Goal: Information Seeking & Learning: Check status

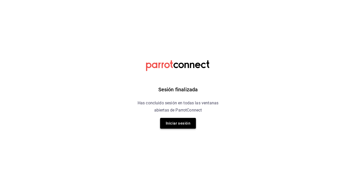
click at [175, 121] on button "Iniciar sesión" at bounding box center [178, 123] width 36 height 11
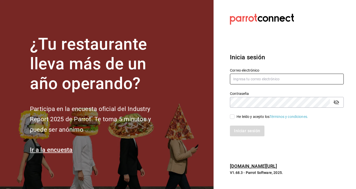
click at [263, 78] on input "text" at bounding box center [287, 79] width 114 height 11
type input "[EMAIL_ADDRESS][DOMAIN_NAME]"
click at [233, 118] on input "He leído y acepto los Términos y condiciones." at bounding box center [232, 116] width 5 height 5
checkbox input "true"
click at [238, 124] on div "Iniciar sesión" at bounding box center [284, 128] width 120 height 17
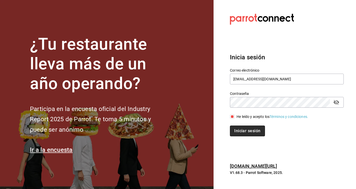
click at [241, 132] on button "Iniciar sesión" at bounding box center [247, 131] width 35 height 11
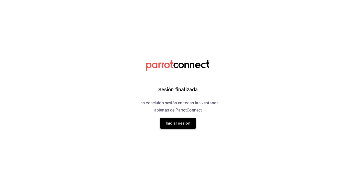
click at [183, 124] on button "Iniciar sesión" at bounding box center [178, 123] width 36 height 11
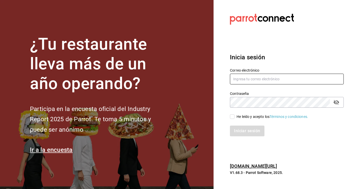
click at [248, 77] on input "text" at bounding box center [287, 79] width 114 height 11
type input "[EMAIL_ADDRESS][DOMAIN_NAME]"
click at [233, 118] on input "He leído y acepto los Términos y condiciones." at bounding box center [232, 116] width 5 height 5
checkbox input "true"
click at [240, 131] on button "Iniciar sesión" at bounding box center [247, 131] width 35 height 11
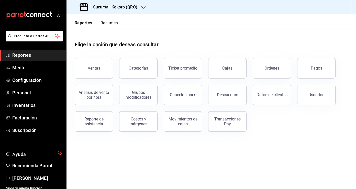
click at [107, 23] on button "Resumen" at bounding box center [110, 24] width 18 height 9
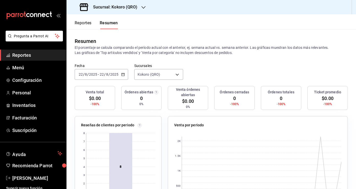
click at [122, 74] on icon "button" at bounding box center [123, 75] width 4 height 4
click at [85, 20] on div "Reportes Resumen" at bounding box center [92, 21] width 51 height 15
click at [86, 24] on button "Reportes" at bounding box center [83, 24] width 17 height 9
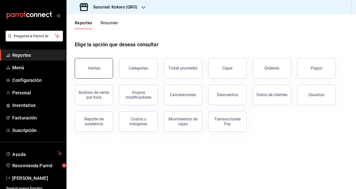
click at [100, 71] on button "Ventas" at bounding box center [94, 68] width 38 height 20
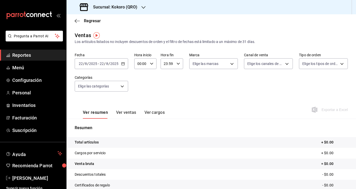
click at [123, 65] on icon "button" at bounding box center [123, 64] width 4 height 4
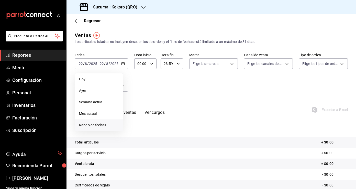
click at [108, 122] on li "Rango de fechas" at bounding box center [99, 126] width 48 height 12
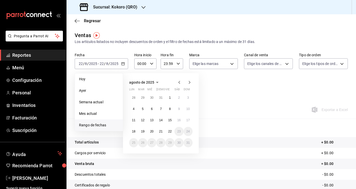
click at [181, 82] on icon "button" at bounding box center [179, 82] width 6 height 6
click at [181, 82] on icon "button" at bounding box center [179, 83] width 6 height 6
click at [181, 82] on icon "button" at bounding box center [179, 82] width 6 height 6
click at [163, 97] on button "1" at bounding box center [160, 97] width 9 height 9
click at [179, 143] on abbr "31" at bounding box center [178, 143] width 3 height 4
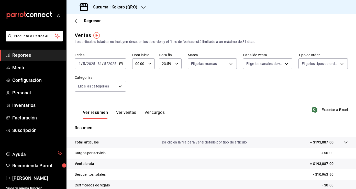
scroll to position [56, 0]
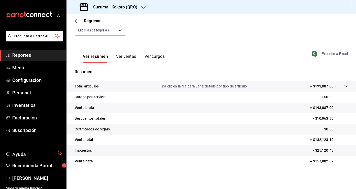
click at [328, 55] on span "Exportar a Excel" at bounding box center [330, 54] width 35 height 6
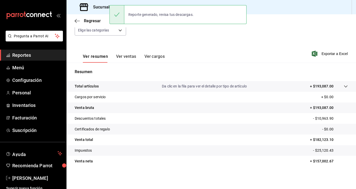
click at [129, 57] on button "Ver ventas" at bounding box center [126, 58] width 20 height 9
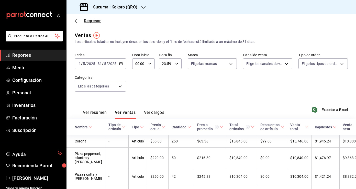
click at [77, 20] on icon "button" at bounding box center [77, 21] width 5 height 5
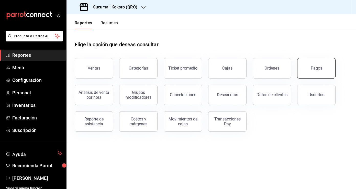
click at [329, 63] on button "Pagos" at bounding box center [316, 68] width 38 height 20
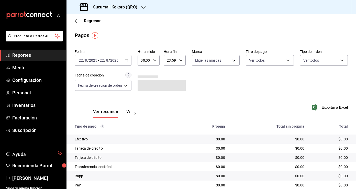
click at [129, 59] on div "2025-08-22 22 / 8 / 2025 - 2025-08-22 22 / 8 / 2025" at bounding box center [103, 60] width 57 height 11
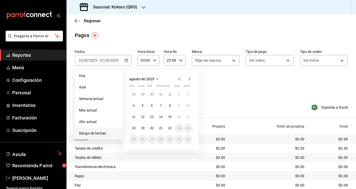
click at [181, 77] on icon "button" at bounding box center [179, 79] width 6 height 6
click at [162, 92] on button "1" at bounding box center [160, 94] width 9 height 9
click at [179, 141] on abbr "31" at bounding box center [178, 140] width 3 height 4
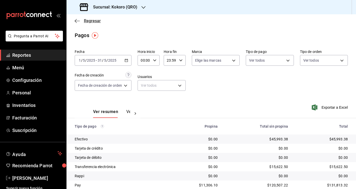
click at [77, 21] on icon "button" at bounding box center [77, 21] width 5 height 0
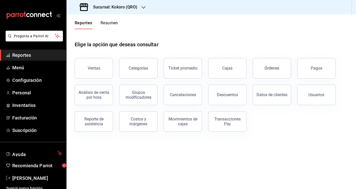
click at [77, 21] on button "Reportes" at bounding box center [84, 24] width 18 height 9
click at [142, 7] on icon "button" at bounding box center [144, 7] width 4 height 4
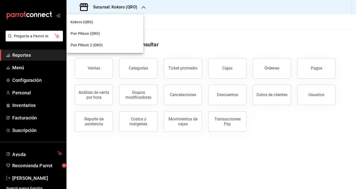
click at [113, 47] on div "Pon Piticon 2 (QRO)" at bounding box center [105, 44] width 69 height 5
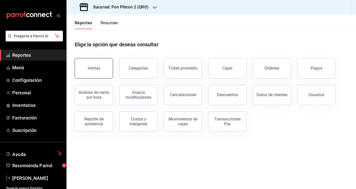
click at [106, 70] on button "Ventas" at bounding box center [94, 68] width 38 height 20
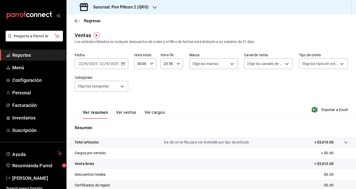
click at [123, 65] on \(Stroke\) "button" at bounding box center [123, 63] width 3 height 3
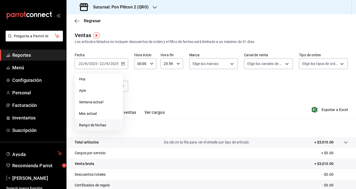
click at [110, 127] on span "Rango de fechas" at bounding box center [99, 125] width 40 height 5
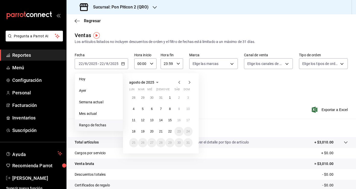
click at [180, 84] on icon "button" at bounding box center [179, 82] width 6 height 6
click at [180, 84] on icon "button" at bounding box center [179, 83] width 6 height 6
click at [181, 81] on icon "button" at bounding box center [179, 82] width 6 height 6
click at [160, 98] on abbr "1" at bounding box center [161, 98] width 2 height 4
click at [178, 143] on abbr "31" at bounding box center [178, 143] width 3 height 4
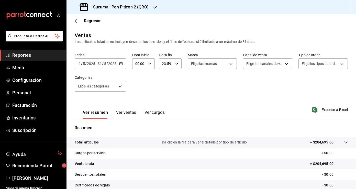
scroll to position [56, 0]
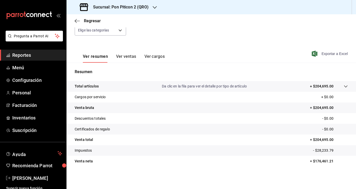
click at [339, 53] on span "Exportar a Excel" at bounding box center [330, 54] width 35 height 6
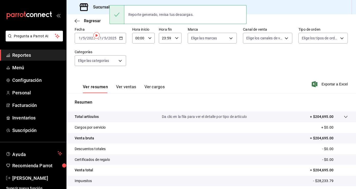
scroll to position [0, 0]
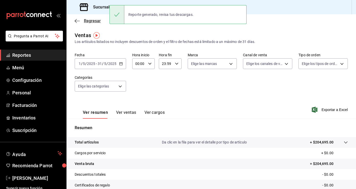
click at [78, 20] on icon "button" at bounding box center [77, 21] width 5 height 5
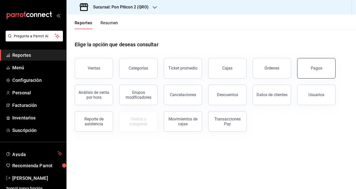
click at [309, 73] on button "Pagos" at bounding box center [316, 68] width 38 height 20
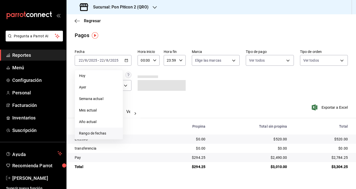
click at [99, 132] on span "Rango de fechas" at bounding box center [99, 133] width 40 height 5
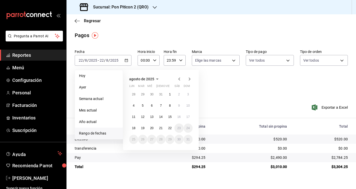
click at [180, 79] on icon "button" at bounding box center [179, 79] width 6 height 6
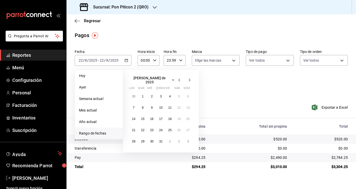
click at [180, 79] on icon "button" at bounding box center [179, 80] width 6 height 6
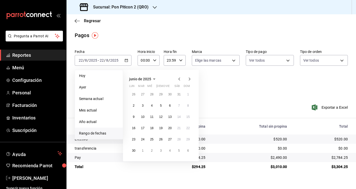
click at [180, 79] on icon "button" at bounding box center [179, 79] width 6 height 6
click at [162, 95] on button "1" at bounding box center [160, 94] width 9 height 9
click at [181, 141] on button "31" at bounding box center [179, 139] width 9 height 9
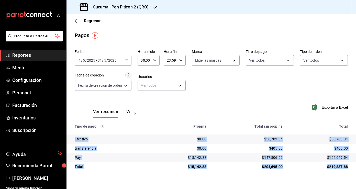
drag, startPoint x: 74, startPoint y: 138, endPoint x: 350, endPoint y: 170, distance: 277.7
click at [350, 170] on tbody "Efectivo $0.00 $56,783.34 $56,783.34 transferencia $0.00 $405.00 $405.00 Pay $1…" at bounding box center [212, 153] width 290 height 37
copy tbody "Efectivo $0.00 $56,783.34 $56,783.34 transferencia $0.00 $405.00 $405.00 Pay $1…"
click at [76, 19] on icon "button" at bounding box center [77, 21] width 5 height 5
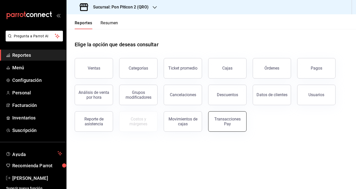
click at [234, 120] on div "Transacciones Pay" at bounding box center [228, 122] width 32 height 10
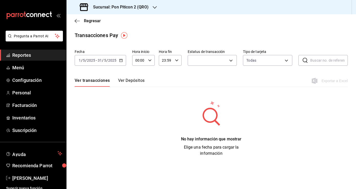
click at [121, 60] on icon "button" at bounding box center [121, 61] width 4 height 4
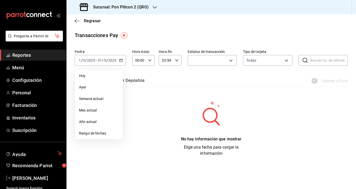
click at [136, 78] on button "Ver Depósitos" at bounding box center [131, 82] width 27 height 9
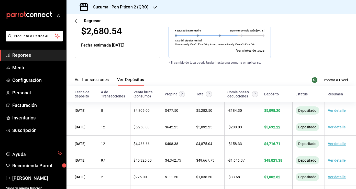
scroll to position [83, 0]
click at [287, 80] on div "Ver transacciones Ver Depósitos Exportar a Excel" at bounding box center [211, 78] width 273 height 15
click at [328, 81] on span "Exportar a Excel" at bounding box center [330, 80] width 35 height 6
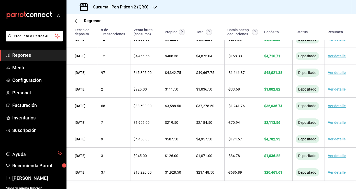
scroll to position [0, 0]
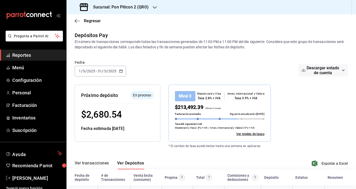
click at [121, 71] on icon "button" at bounding box center [121, 71] width 4 height 4
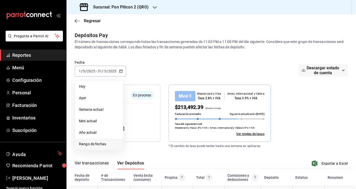
click at [102, 144] on span "Rango de fechas" at bounding box center [99, 144] width 40 height 5
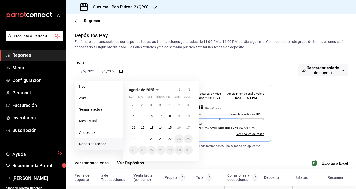
click at [180, 90] on icon "button" at bounding box center [179, 90] width 6 height 6
click at [180, 90] on icon "button" at bounding box center [179, 91] width 6 height 6
click at [180, 90] on icon "button" at bounding box center [179, 90] width 6 height 6
click at [189, 89] on icon "button" at bounding box center [190, 90] width 6 height 6
click at [133, 116] on button "2" at bounding box center [133, 116] width 9 height 9
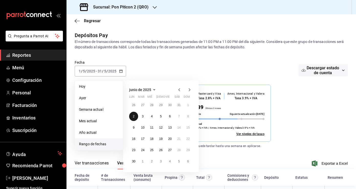
click at [133, 116] on button "2" at bounding box center [133, 116] width 9 height 9
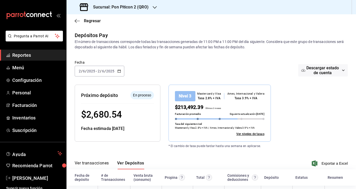
scroll to position [22, 0]
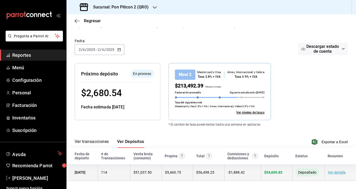
click at [332, 173] on link "Ver detalle" at bounding box center [337, 172] width 18 height 4
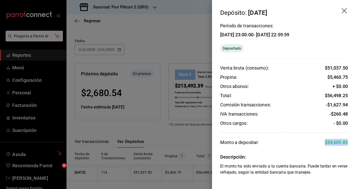
drag, startPoint x: 325, startPoint y: 141, endPoint x: 352, endPoint y: 141, distance: 27.1
click at [352, 141] on div "Período de transacciones: 29/05/25 23:00:00 - 01/06/25 22:59:59 Depositado Vent…" at bounding box center [284, 100] width 144 height 152
click at [190, 169] on div at bounding box center [178, 94] width 356 height 189
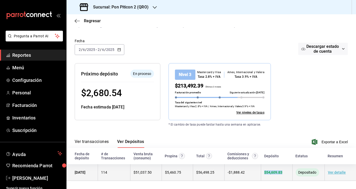
drag, startPoint x: 286, startPoint y: 172, endPoint x: 262, endPoint y: 173, distance: 24.1
click at [262, 173] on td "$ 54,609.83" at bounding box center [276, 172] width 31 height 17
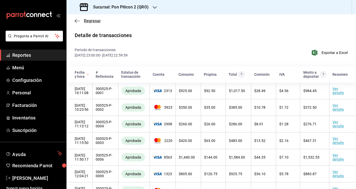
click at [75, 19] on icon "button" at bounding box center [77, 21] width 5 height 5
click at [79, 22] on icon "button" at bounding box center [77, 21] width 5 height 5
click at [95, 20] on span "Regresar" at bounding box center [92, 20] width 17 height 5
click at [139, 10] on div "Sucursal: Pon Piticon 2 (QRO)" at bounding box center [115, 7] width 88 height 14
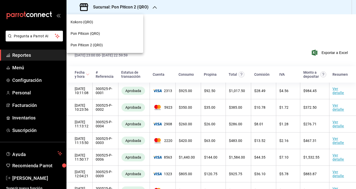
click at [48, 52] on div at bounding box center [178, 94] width 356 height 189
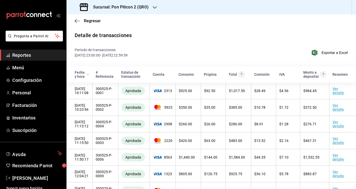
click at [38, 54] on span "Reportes" at bounding box center [37, 55] width 50 height 7
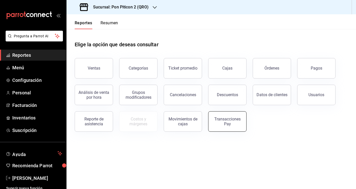
click at [229, 121] on div "Transacciones Pay" at bounding box center [228, 122] width 32 height 10
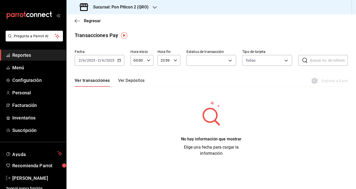
click at [140, 82] on button "Ver Depósitos" at bounding box center [131, 82] width 27 height 9
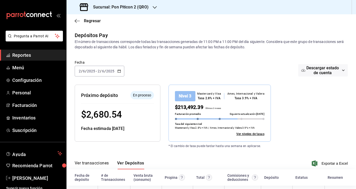
click at [120, 71] on icon "button" at bounding box center [119, 71] width 4 height 4
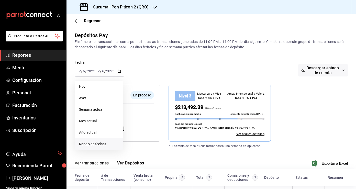
click at [102, 146] on span "Rango de fechas" at bounding box center [99, 144] width 40 height 5
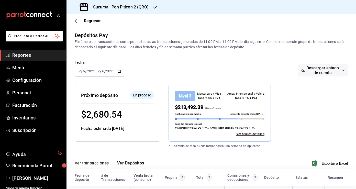
click at [73, 19] on div "Regresar" at bounding box center [212, 20] width 290 height 13
click at [79, 22] on icon "button" at bounding box center [77, 21] width 5 height 5
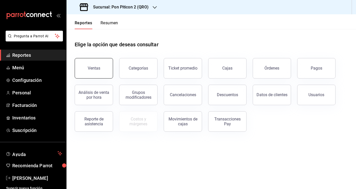
click at [104, 65] on button "Ventas" at bounding box center [94, 68] width 38 height 20
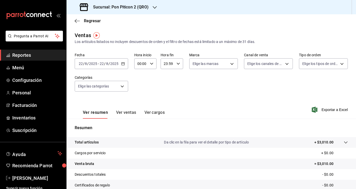
click at [123, 64] on icon "button" at bounding box center [123, 64] width 4 height 4
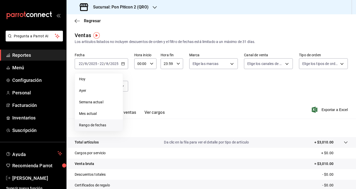
click at [107, 126] on span "Rango de fechas" at bounding box center [99, 125] width 40 height 5
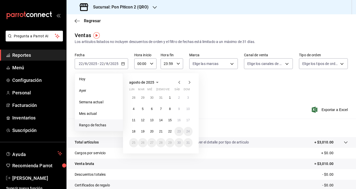
click at [180, 84] on icon "button" at bounding box center [179, 82] width 6 height 6
click at [180, 84] on icon "button" at bounding box center [179, 83] width 6 height 6
click at [180, 84] on icon "button" at bounding box center [179, 82] width 6 height 6
click at [170, 144] on abbr "30" at bounding box center [169, 143] width 3 height 4
click at [178, 143] on abbr "31" at bounding box center [178, 143] width 3 height 4
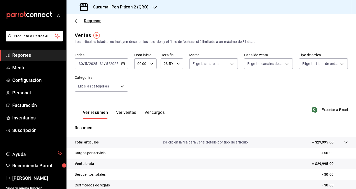
click at [76, 19] on icon "button" at bounding box center [76, 21] width 2 height 4
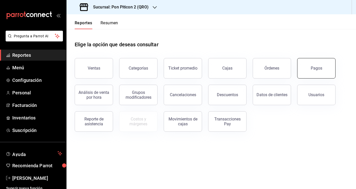
click at [315, 72] on button "Pagos" at bounding box center [316, 68] width 38 height 20
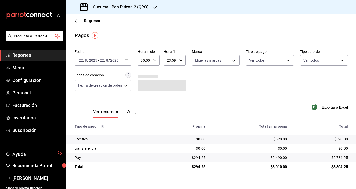
click at [127, 63] on div "2025-08-22 22 / 8 / 2025 - 2025-08-22 22 / 8 / 2025" at bounding box center [103, 60] width 57 height 11
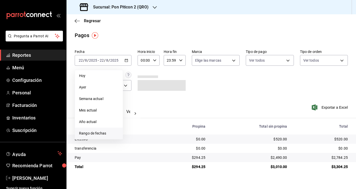
click at [106, 132] on span "Rango de fechas" at bounding box center [99, 133] width 40 height 5
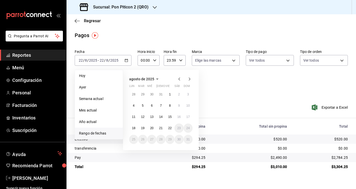
click at [180, 80] on icon "button" at bounding box center [179, 79] width 6 height 6
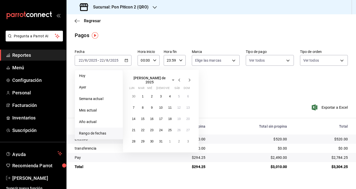
click at [180, 80] on icon "button" at bounding box center [179, 80] width 6 height 6
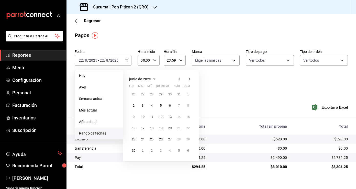
click at [180, 80] on icon "button" at bounding box center [179, 79] width 6 height 6
click at [169, 139] on abbr "30" at bounding box center [169, 140] width 3 height 4
click at [178, 139] on abbr "31" at bounding box center [178, 140] width 3 height 4
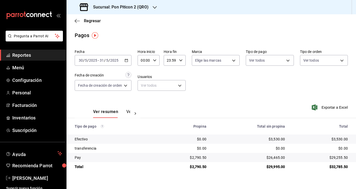
click at [340, 157] on div "$29,255.50" at bounding box center [320, 157] width 55 height 5
copy div "29,255.50"
click at [77, 19] on icon "button" at bounding box center [77, 21] width 5 height 5
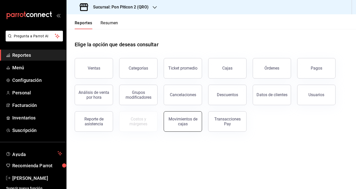
click at [189, 119] on div "Movimientos de cajas" at bounding box center [183, 122] width 32 height 10
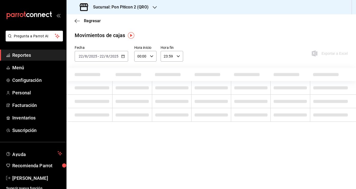
click at [123, 56] on icon "button" at bounding box center [123, 57] width 4 height 4
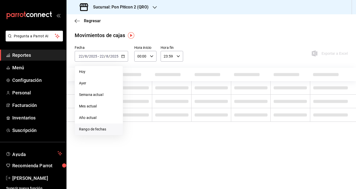
click at [100, 131] on span "Rango de fechas" at bounding box center [99, 129] width 40 height 5
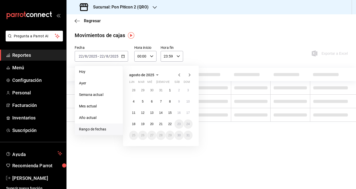
click at [179, 74] on icon "button" at bounding box center [179, 75] width 6 height 6
click at [179, 74] on icon "button" at bounding box center [179, 76] width 6 height 6
click at [179, 74] on icon "button" at bounding box center [179, 75] width 6 height 6
click at [160, 90] on abbr "1" at bounding box center [161, 91] width 2 height 4
click at [179, 136] on abbr "31" at bounding box center [178, 136] width 3 height 4
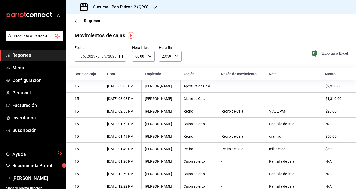
click at [336, 54] on span "Exportar a Excel" at bounding box center [330, 53] width 35 height 6
click at [331, 56] on span "Exportar a Excel" at bounding box center [330, 53] width 35 height 6
click at [75, 17] on div "Regresar" at bounding box center [212, 20] width 290 height 13
click at [76, 23] on span "Regresar" at bounding box center [88, 20] width 26 height 5
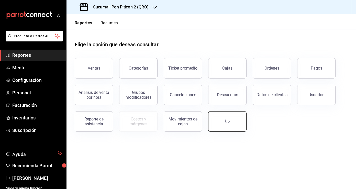
click at [233, 126] on button "button" at bounding box center [227, 121] width 38 height 20
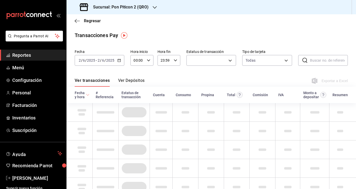
click at [136, 80] on button "Ver Depósitos" at bounding box center [131, 82] width 27 height 9
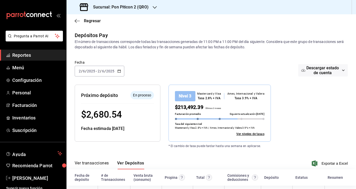
scroll to position [22, 0]
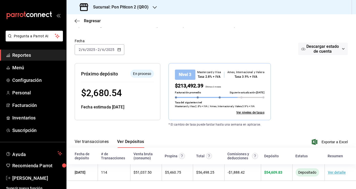
click at [120, 51] on \(Stroke\) "button" at bounding box center [119, 49] width 3 height 3
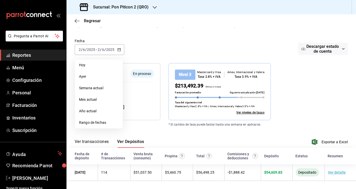
click at [99, 123] on span "Rango de fechas" at bounding box center [99, 122] width 40 height 5
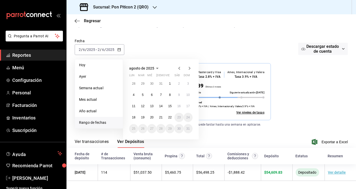
click at [176, 70] on div "agosto de 2025" at bounding box center [160, 68] width 63 height 6
click at [179, 69] on icon "button" at bounding box center [179, 68] width 6 height 6
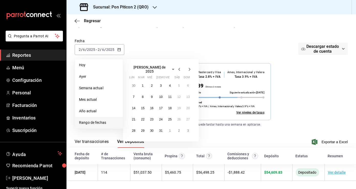
click at [179, 69] on icon "button" at bounding box center [179, 69] width 6 height 6
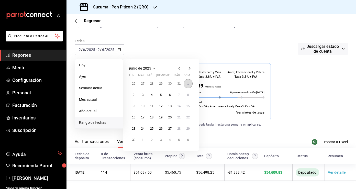
click at [190, 83] on button "1" at bounding box center [188, 83] width 9 height 9
click at [134, 140] on abbr "30" at bounding box center [133, 140] width 3 height 4
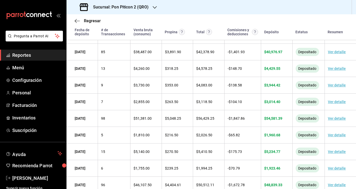
scroll to position [297, 0]
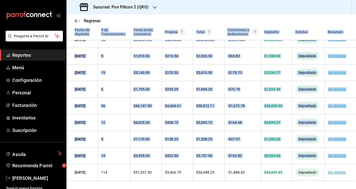
drag, startPoint x: 71, startPoint y: 172, endPoint x: 268, endPoint y: 184, distance: 197.4
copy table "Fecha de depósito # de Transacciones Venta bruta (consumo) Propina Total Comisi…"
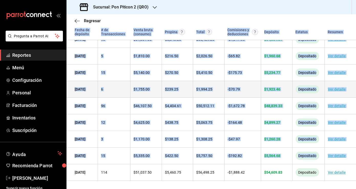
scroll to position [0, 0]
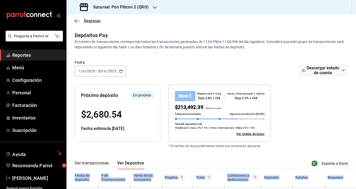
click at [79, 22] on icon "button" at bounding box center [77, 21] width 5 height 5
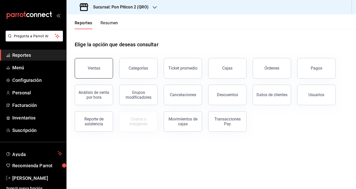
click at [99, 75] on button "Ventas" at bounding box center [94, 68] width 38 height 20
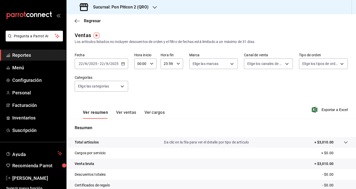
click at [123, 62] on icon "button" at bounding box center [123, 64] width 4 height 4
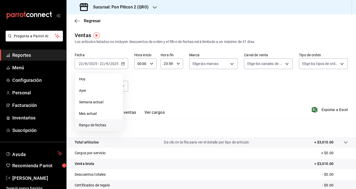
click at [100, 126] on span "Rango de fechas" at bounding box center [99, 125] width 40 height 5
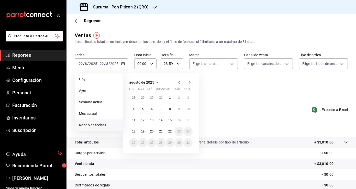
click at [180, 85] on icon "button" at bounding box center [179, 82] width 6 height 6
click at [180, 85] on icon "button" at bounding box center [179, 83] width 6 height 6
click at [180, 85] on icon "button" at bounding box center [179, 82] width 6 height 6
click at [149, 33] on div "Ventas Los artículos listados no incluyen descuentos de orden y el filtro de fe…" at bounding box center [211, 37] width 273 height 13
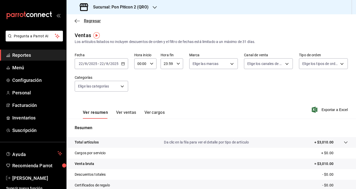
click at [78, 20] on icon "button" at bounding box center [77, 21] width 5 height 5
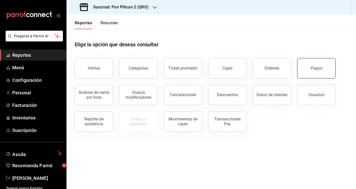
click at [316, 70] on div "Pagos" at bounding box center [317, 68] width 12 height 5
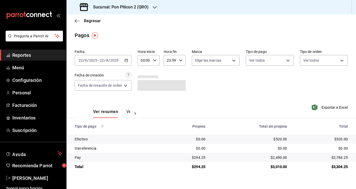
click at [126, 62] on \(Stroke\) "button" at bounding box center [126, 60] width 3 height 3
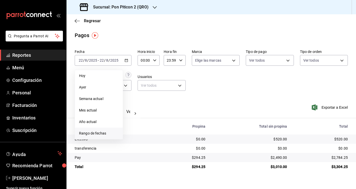
click at [106, 133] on span "Rango de fechas" at bounding box center [99, 133] width 40 height 5
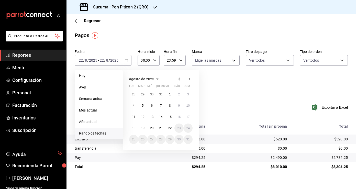
click at [180, 78] on icon "button" at bounding box center [179, 79] width 6 height 6
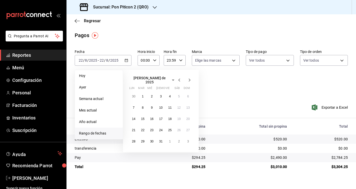
click at [180, 78] on icon "button" at bounding box center [179, 80] width 6 height 6
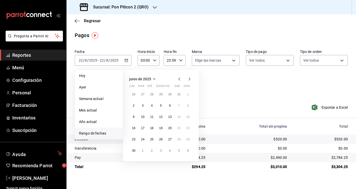
click at [180, 78] on icon "button" at bounding box center [179, 79] width 6 height 6
click at [172, 139] on button "30" at bounding box center [170, 139] width 9 height 9
click at [181, 140] on button "31" at bounding box center [179, 139] width 9 height 9
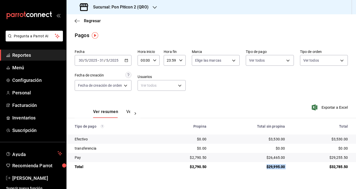
drag, startPoint x: 291, startPoint y: 167, endPoint x: 263, endPoint y: 168, distance: 27.9
click at [263, 168] on tr "Total $2,790.50 $29,995.00 $32,785.50" at bounding box center [212, 166] width 290 height 9
copy div "$29,995.00"
click at [128, 60] on \(Stroke\) "button" at bounding box center [126, 60] width 3 height 3
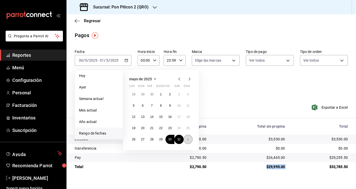
click at [188, 141] on abbr "1" at bounding box center [188, 140] width 2 height 4
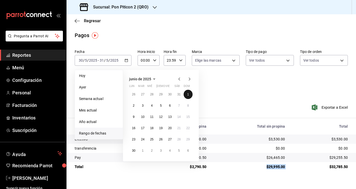
click at [189, 94] on abbr "1" at bounding box center [188, 95] width 2 height 4
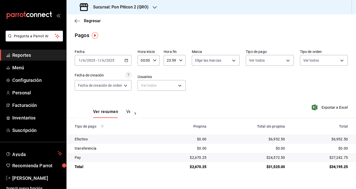
click at [339, 167] on div "$34,195.25" at bounding box center [320, 166] width 55 height 5
copy div "34,195.25"
click at [339, 158] on div "$27,242.75" at bounding box center [320, 157] width 55 height 5
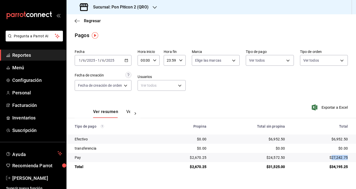
copy div "27,242.75"
click at [127, 58] on div "2025-06-01 1 / 6 / 2025 - 2025-06-01 1 / 6 / 2025" at bounding box center [103, 60] width 57 height 11
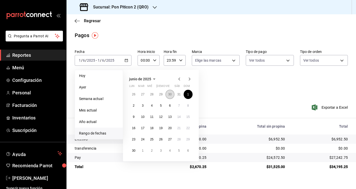
click at [169, 94] on abbr "30" at bounding box center [169, 95] width 3 height 4
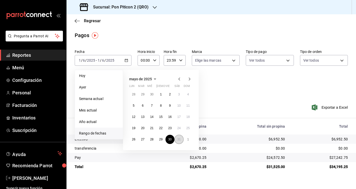
click at [178, 139] on abbr "31" at bounding box center [178, 140] width 3 height 4
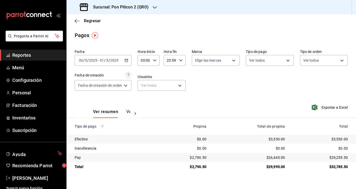
click at [339, 158] on div "$29,255.50" at bounding box center [320, 157] width 55 height 5
copy div "29,255.50"
click at [76, 21] on icon "button" at bounding box center [77, 21] width 5 height 0
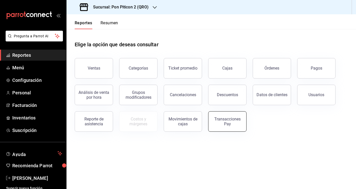
click at [237, 126] on div "Transacciones Pay" at bounding box center [228, 122] width 32 height 10
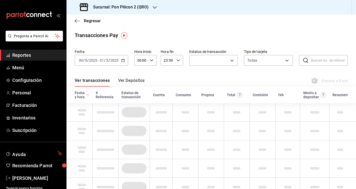
click at [124, 61] on \(Stroke\) "button" at bounding box center [123, 60] width 3 height 3
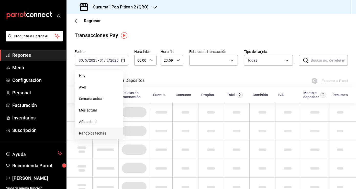
click at [109, 136] on span "Rango de fechas" at bounding box center [99, 133] width 40 height 5
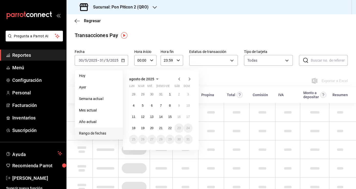
click at [180, 80] on icon "button" at bounding box center [179, 79] width 6 height 6
click at [133, 108] on button "2" at bounding box center [133, 105] width 9 height 9
click at [133, 107] on abbr "2" at bounding box center [134, 106] width 2 height 4
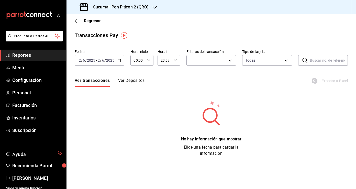
click at [135, 81] on button "Ver Depósitos" at bounding box center [131, 82] width 27 height 9
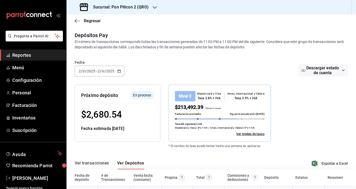
scroll to position [22, 0]
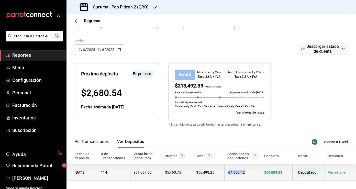
drag, startPoint x: 250, startPoint y: 174, endPoint x: 227, endPoint y: 173, distance: 22.3
click at [227, 173] on td "- $ 1,888.42" at bounding box center [242, 172] width 37 height 17
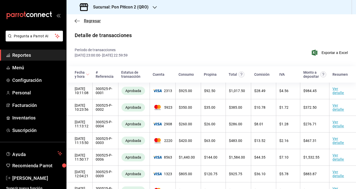
click at [80, 21] on icon "button" at bounding box center [77, 21] width 5 height 5
click at [92, 22] on span "Regresar" at bounding box center [92, 20] width 17 height 5
click at [35, 53] on span "Reportes" at bounding box center [37, 55] width 50 height 7
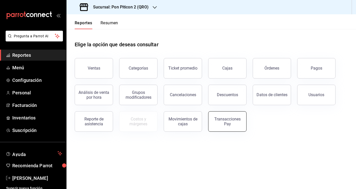
click at [246, 122] on div "Transacciones Pay" at bounding box center [224, 118] width 45 height 27
click at [234, 123] on div "Transacciones Pay" at bounding box center [228, 122] width 32 height 10
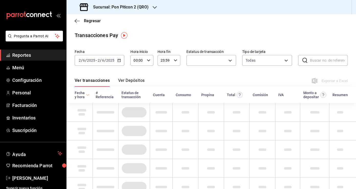
click at [139, 80] on button "Ver Depósitos" at bounding box center [131, 82] width 27 height 9
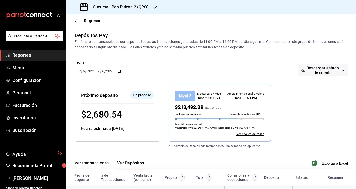
scroll to position [22, 0]
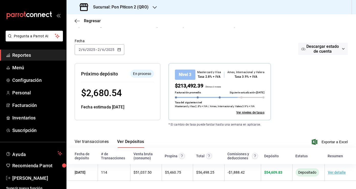
drag, startPoint x: 71, startPoint y: 152, endPoint x: 300, endPoint y: 182, distance: 230.2
click at [300, 182] on main "Regresar Depósitos Pay El número de transacciones corresponde todas las transac…" at bounding box center [212, 91] width 290 height 196
copy thead
click at [183, 185] on main "Regresar Depósitos Pay El número de transacciones corresponde todas las transac…" at bounding box center [212, 91] width 290 height 196
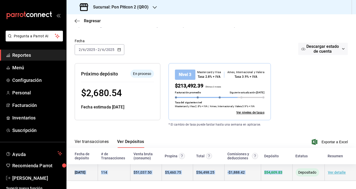
drag, startPoint x: 71, startPoint y: 171, endPoint x: 285, endPoint y: 173, distance: 213.2
click at [285, 173] on tr "02/06/25 114 $ 51,037.50 $ 5,460.75 $ 56,498.25 - $ 1,888.42 $ 54,609.83 Deposi…" at bounding box center [212, 172] width 290 height 17
copy tr "02/06/25 114 $ 51,037.50 $ 5,460.75 $ 56,498.25 - $ 1,888.42 $ 54,609.83"
